Goal: Task Accomplishment & Management: Use online tool/utility

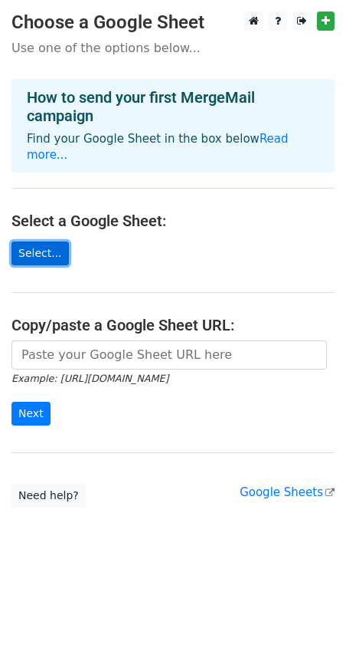
click at [46, 241] on link "Select..." at bounding box center [39, 253] width 57 height 24
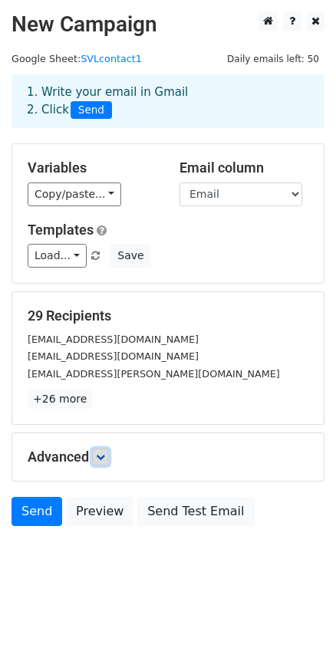
click at [103, 458] on icon at bounding box center [100, 456] width 9 height 9
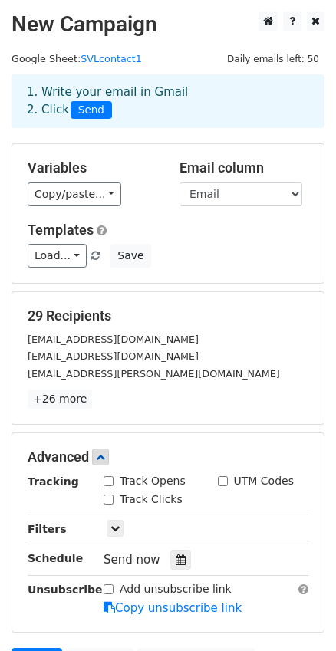
click at [108, 480] on input "Track Opens" at bounding box center [108, 481] width 10 height 10
checkbox input "true"
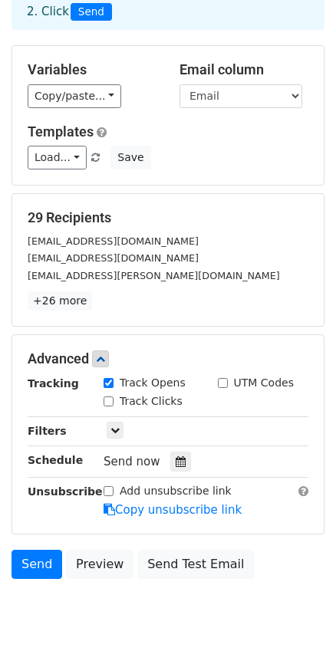
scroll to position [153, 0]
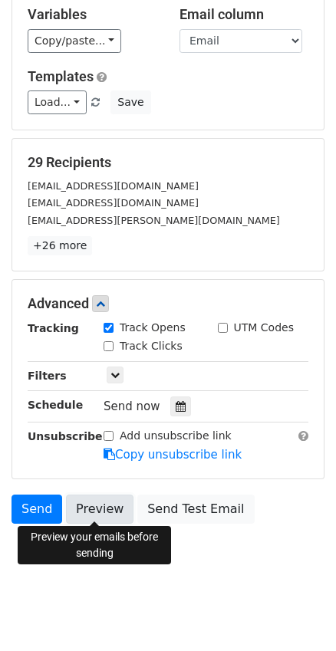
click at [85, 505] on link "Preview" at bounding box center [99, 508] width 67 height 29
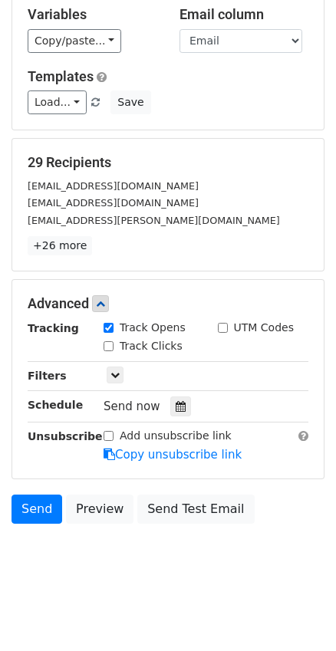
click at [161, 591] on html "New Campaign Daily emails left: 50 Google Sheet: SVLcontact1 1. Write your emai…" at bounding box center [168, 250] width 336 height 807
click at [107, 435] on input "Add unsubscribe link" at bounding box center [108, 436] width 10 height 10
checkbox input "true"
click at [87, 593] on html "New Campaign Daily emails left: 50 Google Sheet: SVLcontact1 1. Write your emai…" at bounding box center [168, 250] width 336 height 807
click at [37, 504] on link "Send" at bounding box center [36, 508] width 51 height 29
